Goal: Transaction & Acquisition: Subscribe to service/newsletter

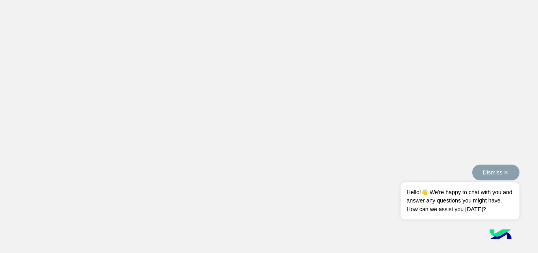
click at [507, 169] on button "Dismiss ✕" at bounding box center [495, 172] width 47 height 16
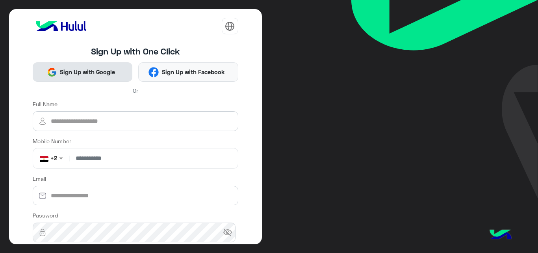
click at [89, 73] on span "Sign Up with Google" at bounding box center [87, 71] width 61 height 9
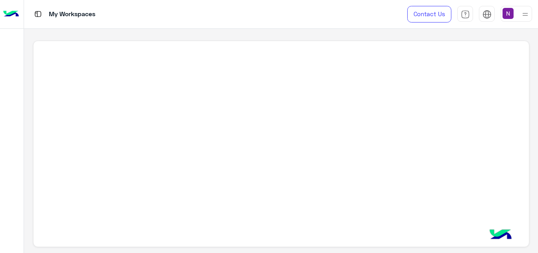
click at [510, 13] on img at bounding box center [508, 13] width 11 height 11
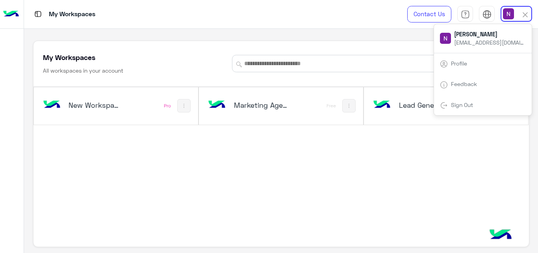
click at [510, 13] on img at bounding box center [508, 13] width 11 height 11
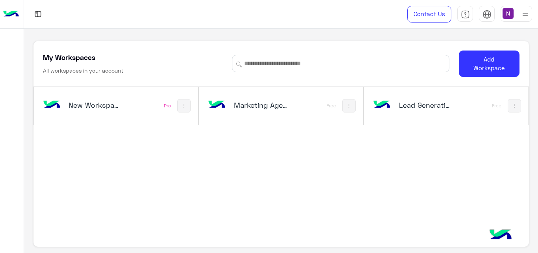
click at [252, 104] on h5 "Marketing Agency_copy_1" at bounding box center [261, 104] width 54 height 9
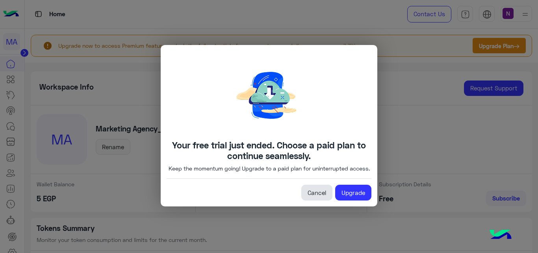
click at [319, 198] on link "Cancel" at bounding box center [316, 192] width 31 height 16
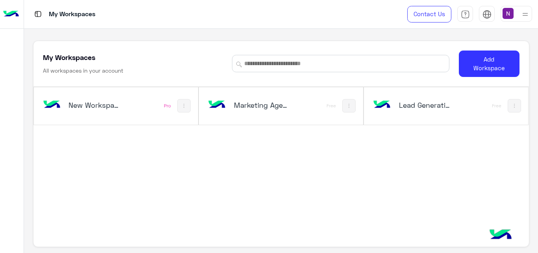
click at [255, 112] on div "Marketing Agency_copy_1" at bounding box center [251, 105] width 90 height 23
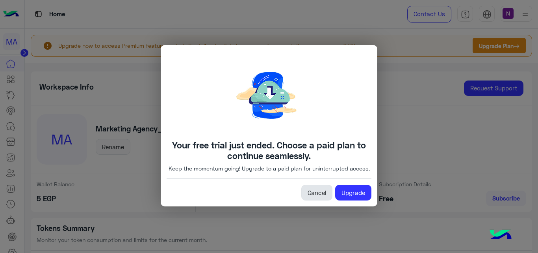
click at [318, 195] on link "Cancel" at bounding box center [316, 192] width 31 height 16
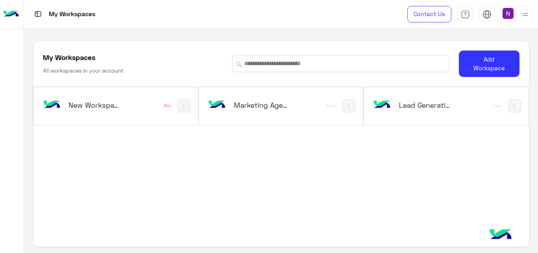
click at [265, 103] on h5 "Marketing Agency_copy_1" at bounding box center [261, 104] width 54 height 9
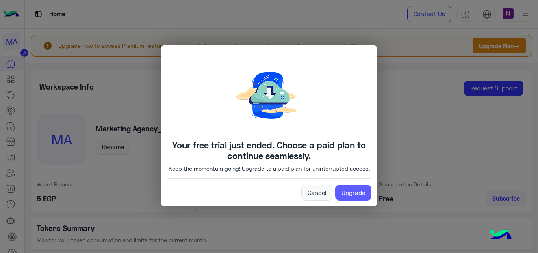
click at [358, 200] on link "Upgrade" at bounding box center [353, 192] width 36 height 16
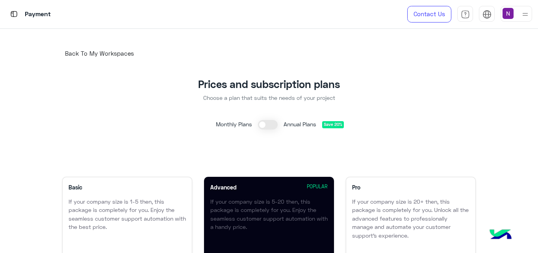
click at [99, 156] on div "Prices and subscription plans Choose a plan that suits the needs of your projec…" at bounding box center [268, 112] width 437 height 104
